Goal: Find contact information: Find contact information

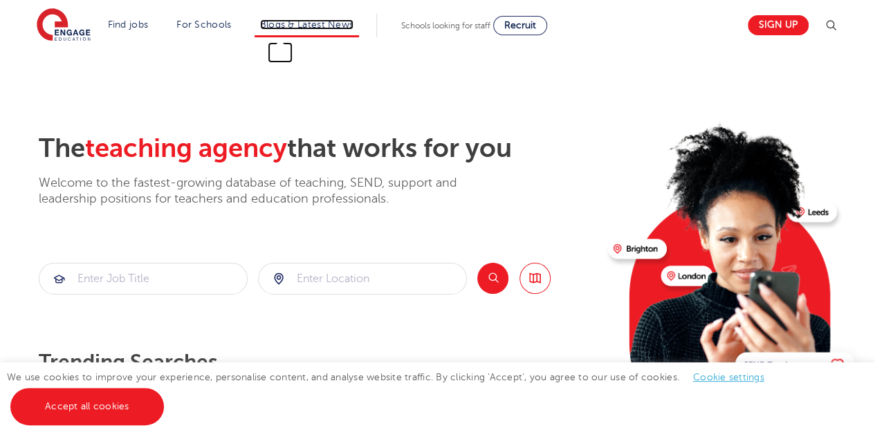
click at [343, 24] on link "Blogs & Latest News" at bounding box center [307, 24] width 94 height 10
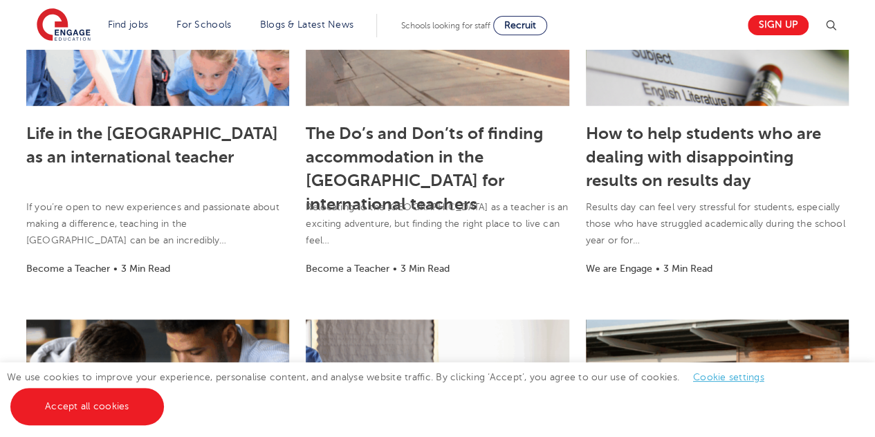
scroll to position [459, 0]
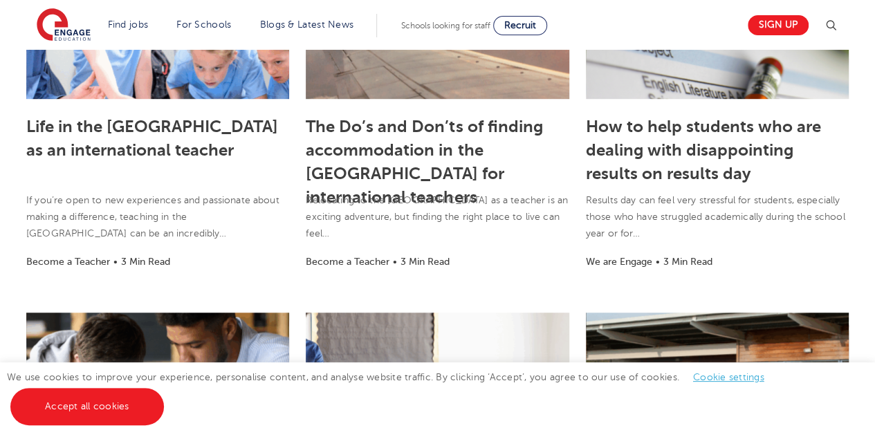
drag, startPoint x: 884, startPoint y: 30, endPoint x: 871, endPoint y: 134, distance: 105.2
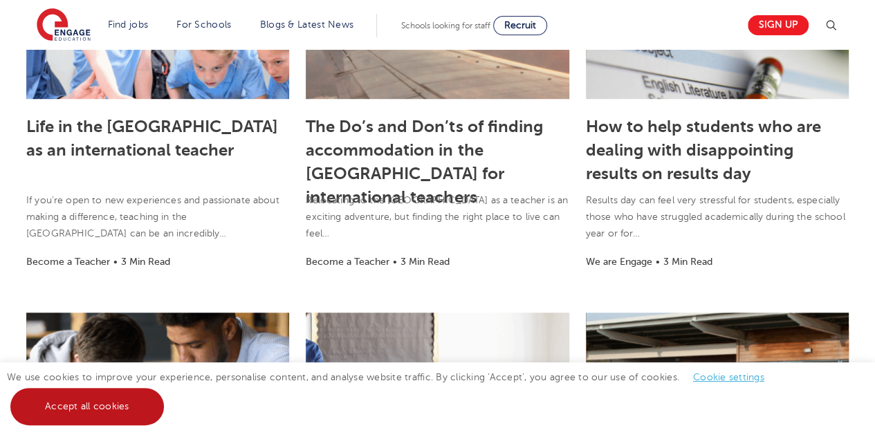
click at [119, 398] on link "Accept all cookies" at bounding box center [86, 406] width 153 height 37
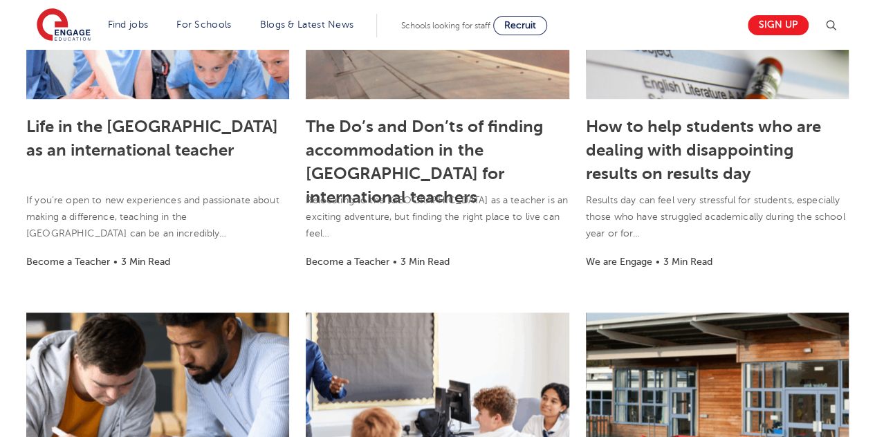
scroll to position [1464, 0]
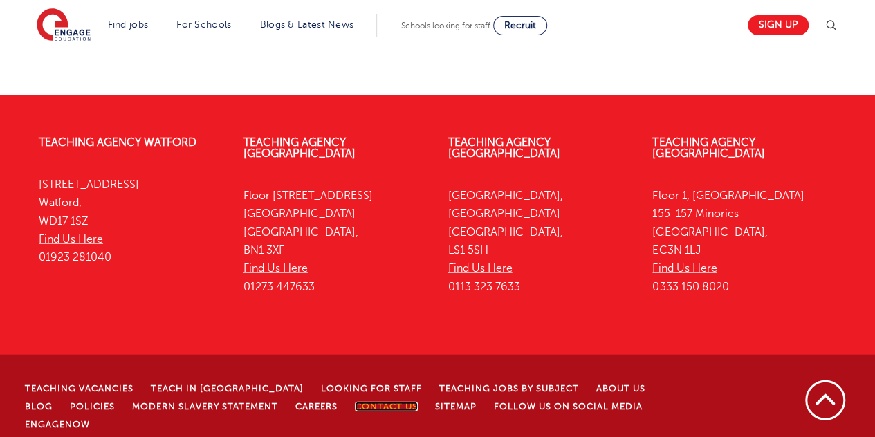
click at [355, 402] on link "Contact Us" at bounding box center [386, 407] width 63 height 10
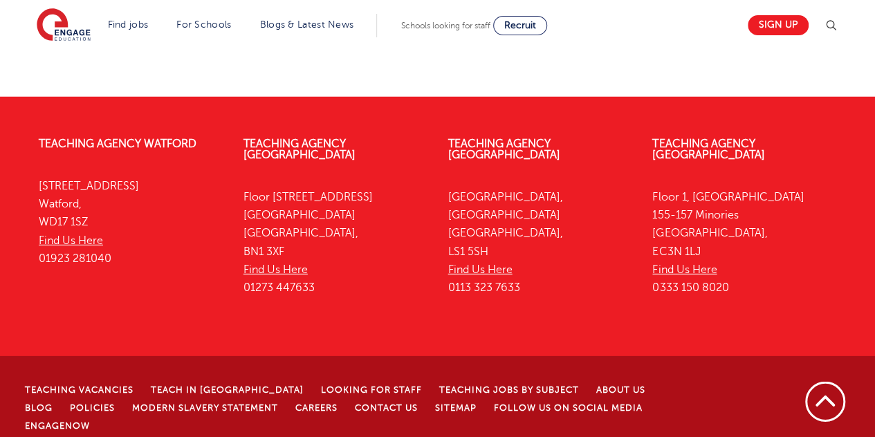
scroll to position [1903, 0]
